Goal: Task Accomplishment & Management: Use online tool/utility

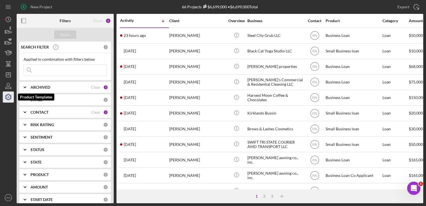
click at [8, 95] on icon "button" at bounding box center [8, 97] width 14 height 14
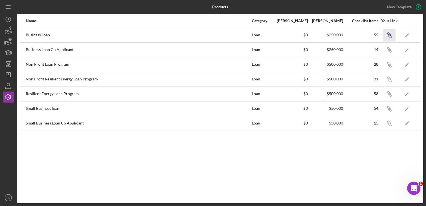
click at [389, 33] on icon "Icon/Link" at bounding box center [389, 35] width 12 height 12
click at [8, 76] on icon "Icon/Dashboard" at bounding box center [8, 75] width 14 height 14
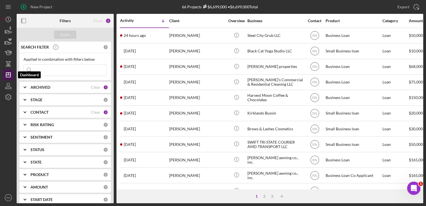
click at [9, 74] on icon "Icon/Dashboard" at bounding box center [8, 75] width 14 height 14
click at [87, 112] on div "CONTACT" at bounding box center [61, 112] width 60 height 4
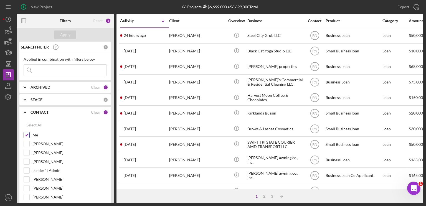
click at [27, 134] on input "Me" at bounding box center [27, 135] width 6 height 6
checkbox input "false"
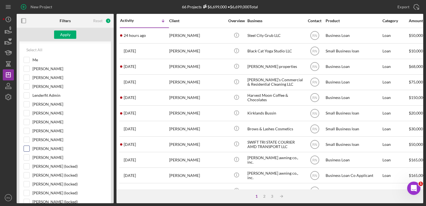
scroll to position [83, 0]
click at [27, 77] on input "[PERSON_NAME]" at bounding box center [27, 79] width 6 height 6
click at [63, 34] on div "Apply" at bounding box center [65, 35] width 10 height 8
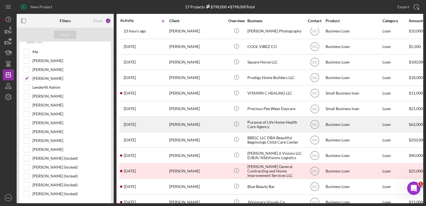
scroll to position [0, 0]
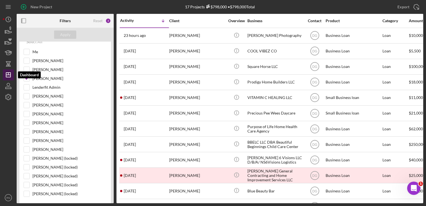
click at [4, 73] on icon "Icon/Dashboard" at bounding box center [8, 75] width 14 height 14
click at [28, 79] on input "[PERSON_NAME]" at bounding box center [27, 79] width 6 height 6
checkbox input "false"
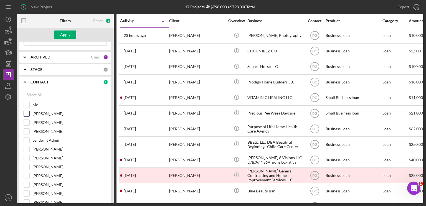
scroll to position [28, 0]
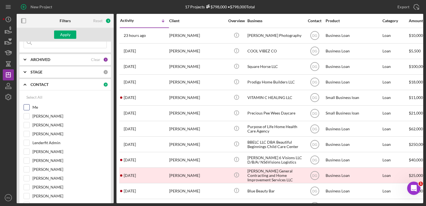
click at [27, 107] on input "Me" at bounding box center [27, 108] width 6 height 6
checkbox input "true"
click at [69, 35] on div "Apply" at bounding box center [65, 35] width 10 height 8
